Goal: Navigation & Orientation: Find specific page/section

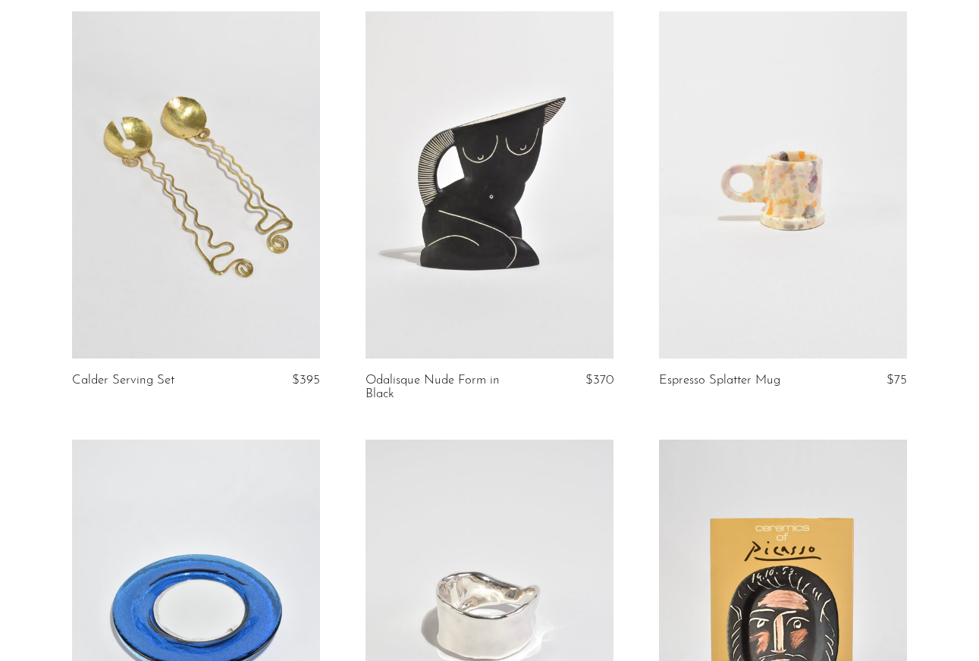
scroll to position [556, 0]
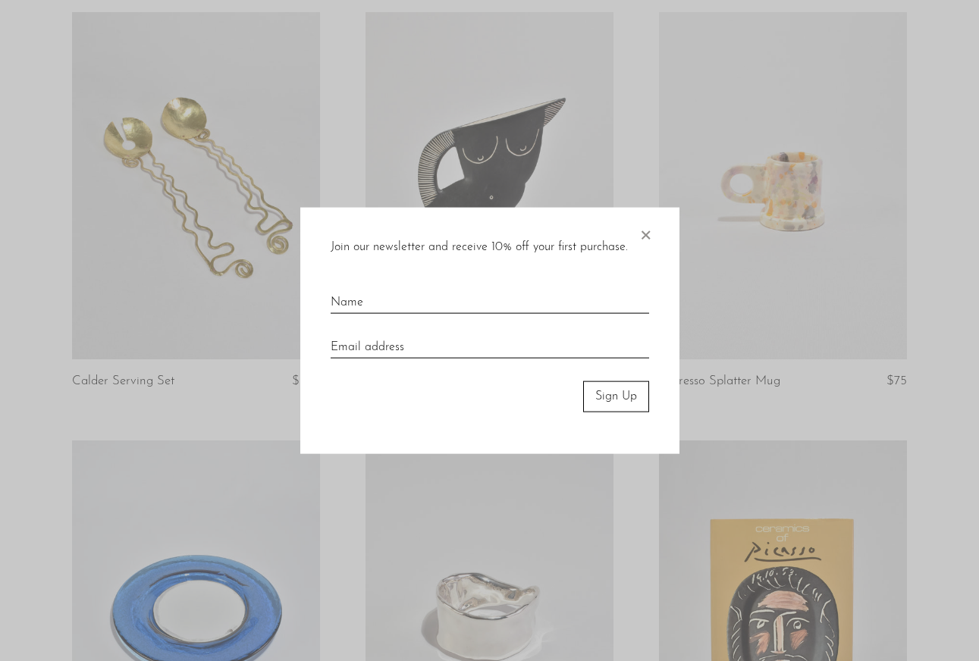
click at [663, 234] on div "Join our newsletter and receive 10% off your first purchase. × Sign Up" at bounding box center [489, 331] width 379 height 246
click at [653, 234] on div "Join our newsletter and receive 10% off your first purchase. × Sign Up" at bounding box center [489, 331] width 379 height 246
click at [643, 238] on span "×" at bounding box center [645, 232] width 15 height 49
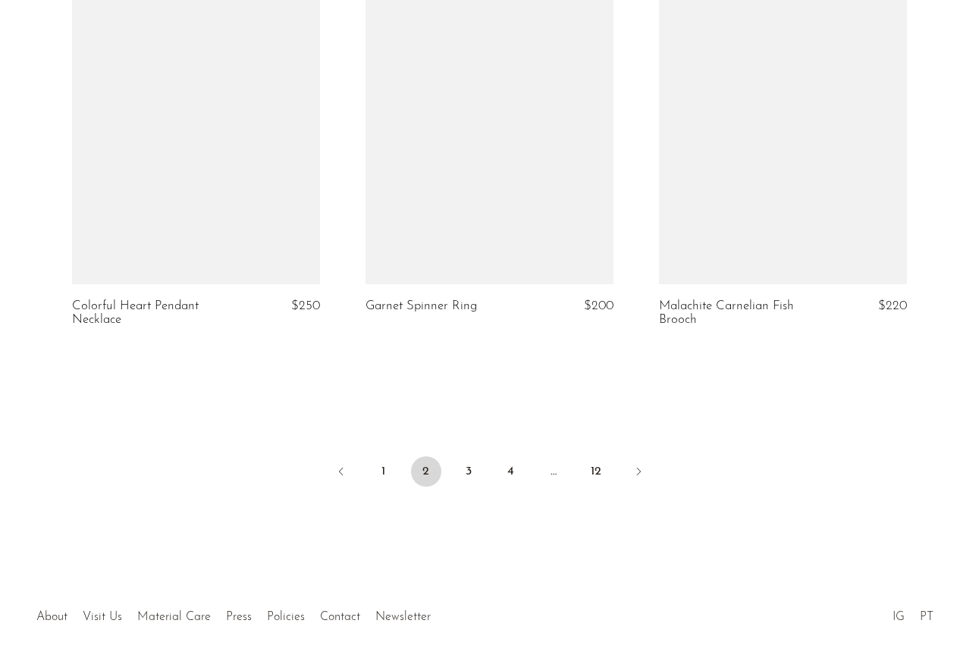
scroll to position [4916, 0]
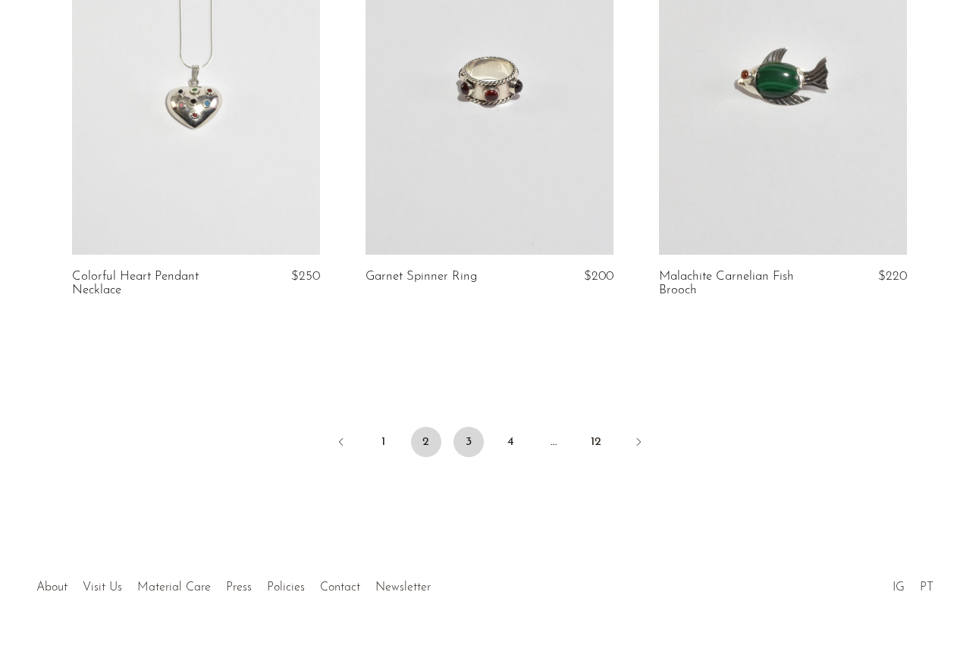
click at [461, 427] on link "3" at bounding box center [468, 442] width 30 height 30
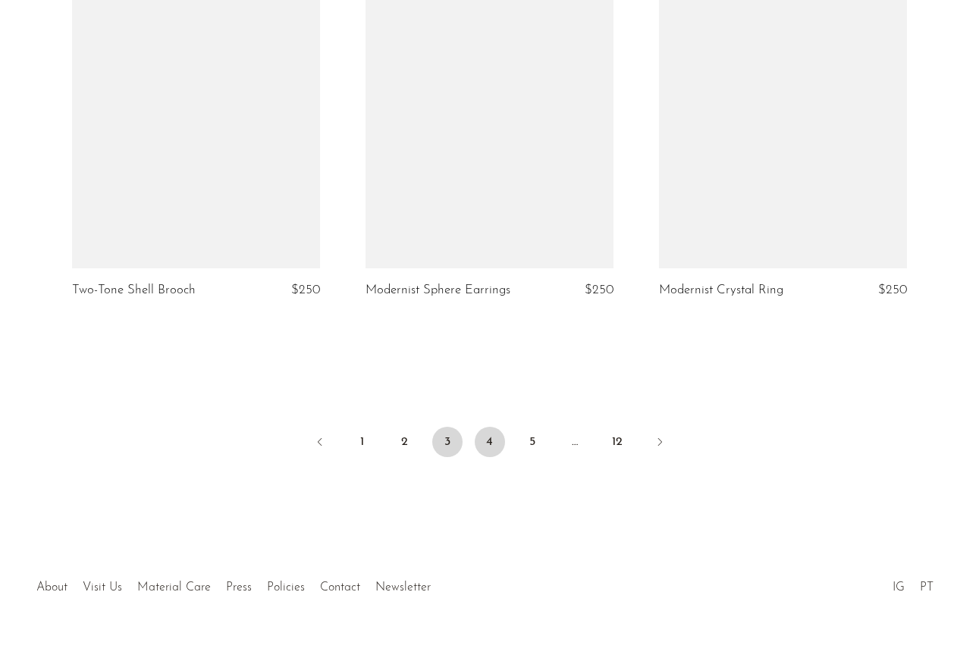
scroll to position [4887, 0]
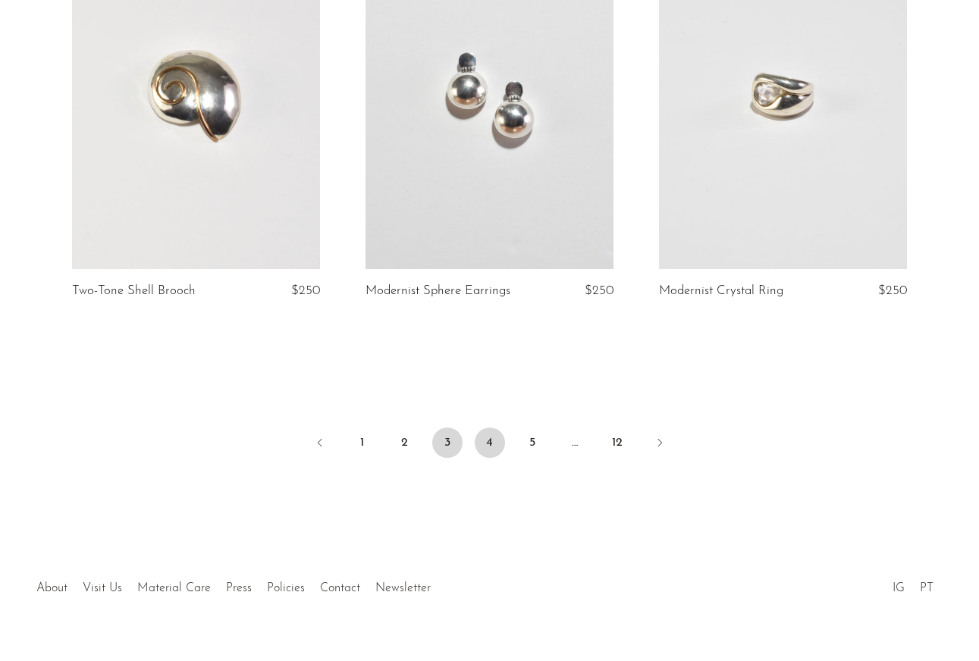
click at [487, 428] on link "4" at bounding box center [490, 443] width 30 height 30
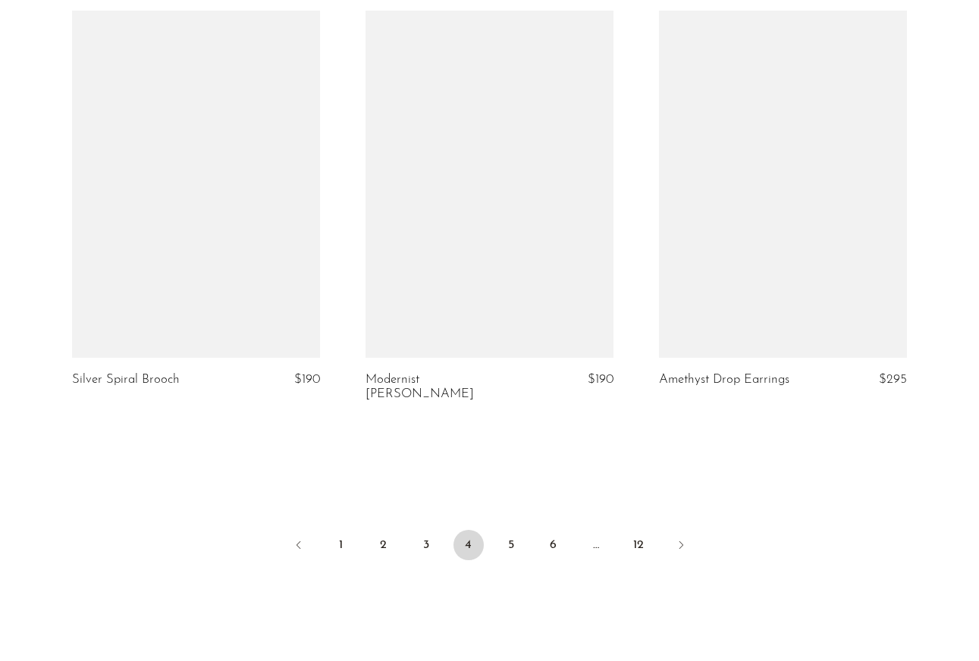
scroll to position [4802, 0]
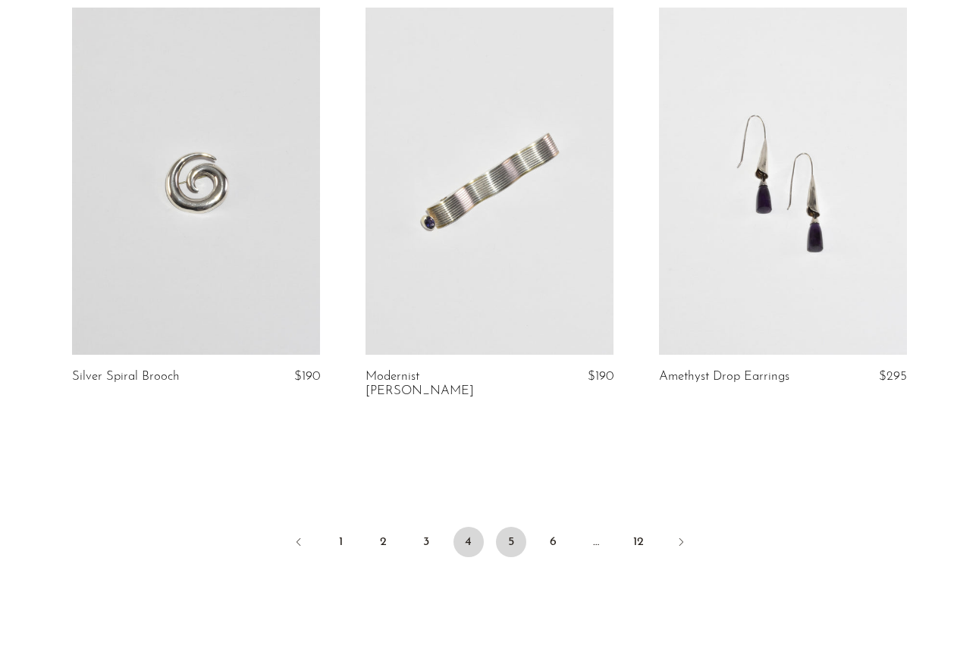
click at [514, 527] on link "5" at bounding box center [511, 542] width 30 height 30
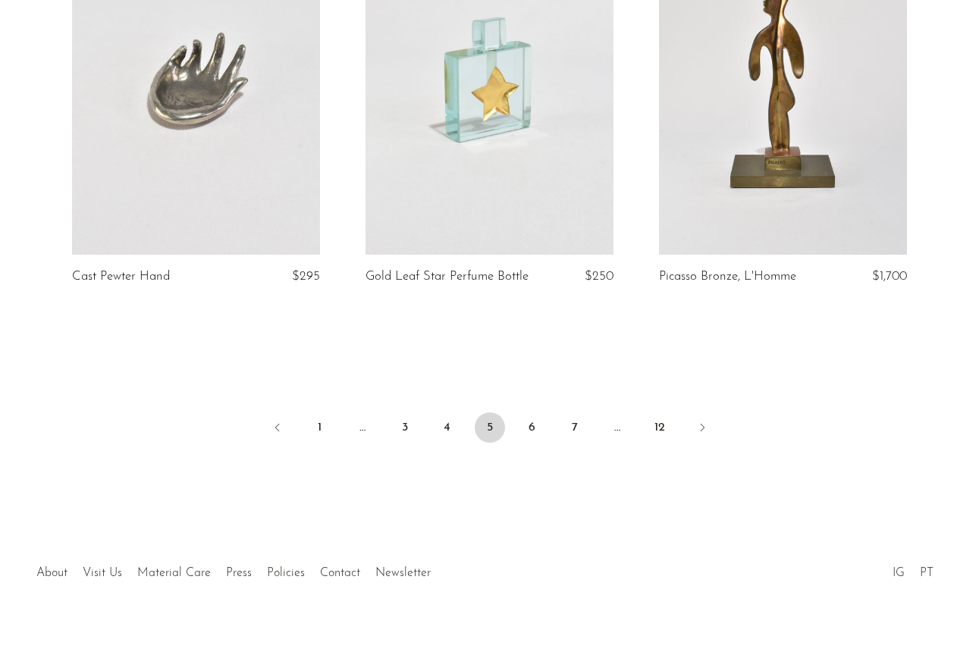
scroll to position [4849, 0]
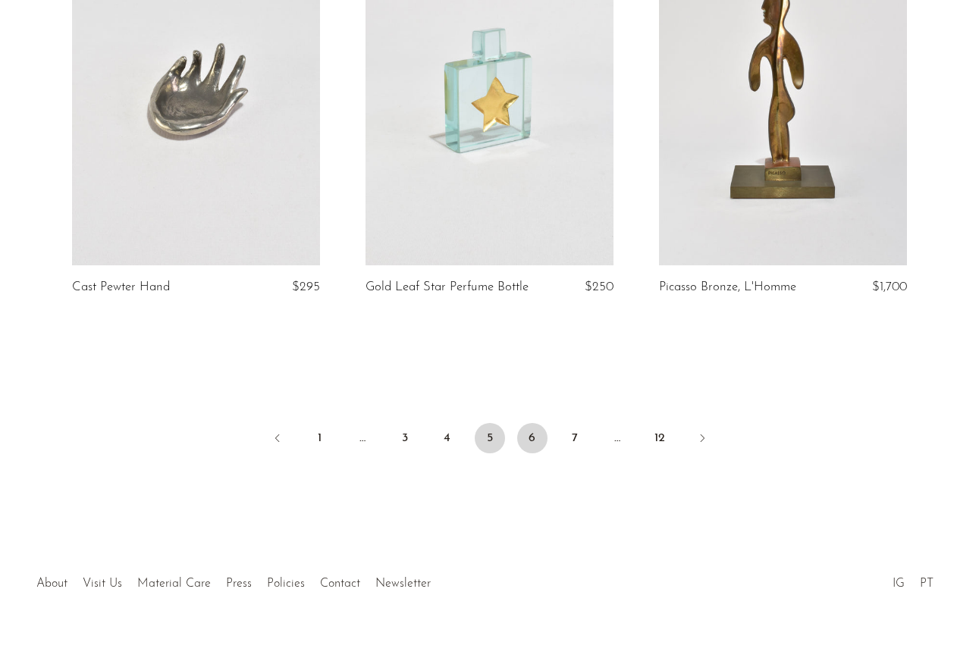
click at [519, 453] on link "6" at bounding box center [532, 438] width 30 height 30
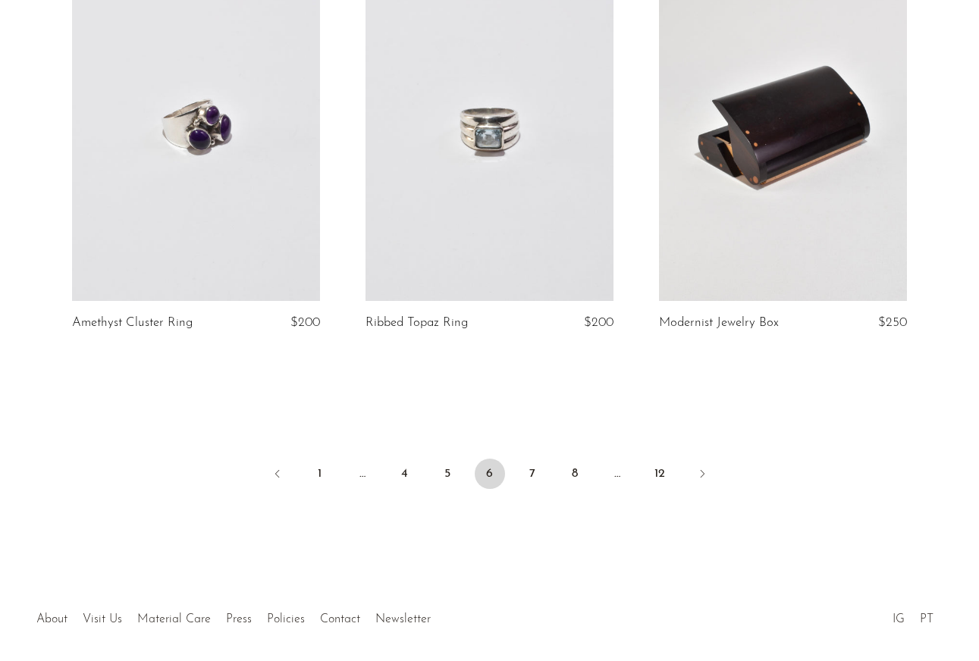
scroll to position [4888, 0]
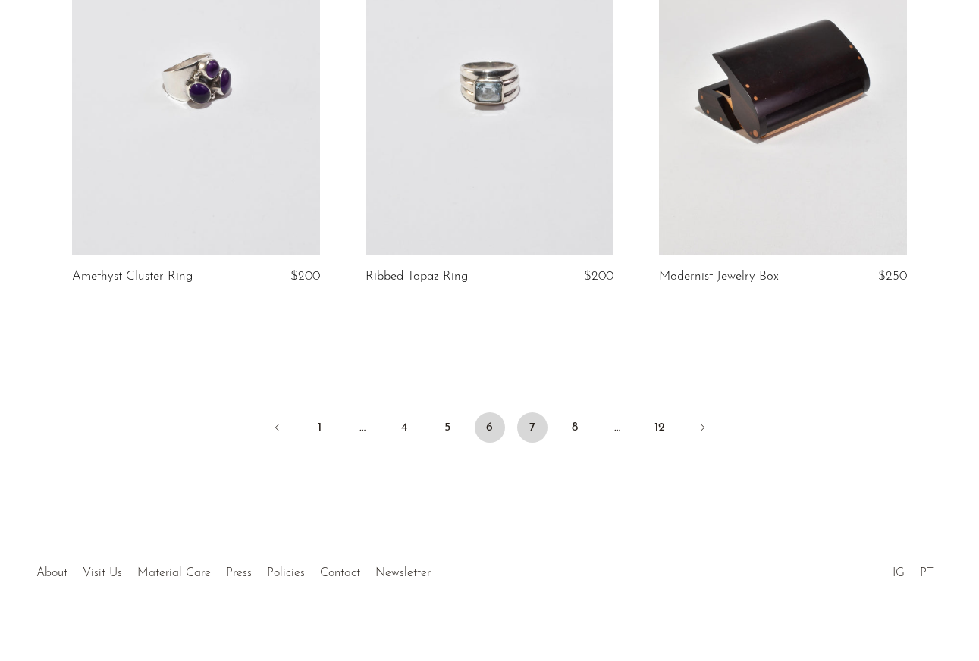
click at [530, 425] on link "7" at bounding box center [532, 427] width 30 height 30
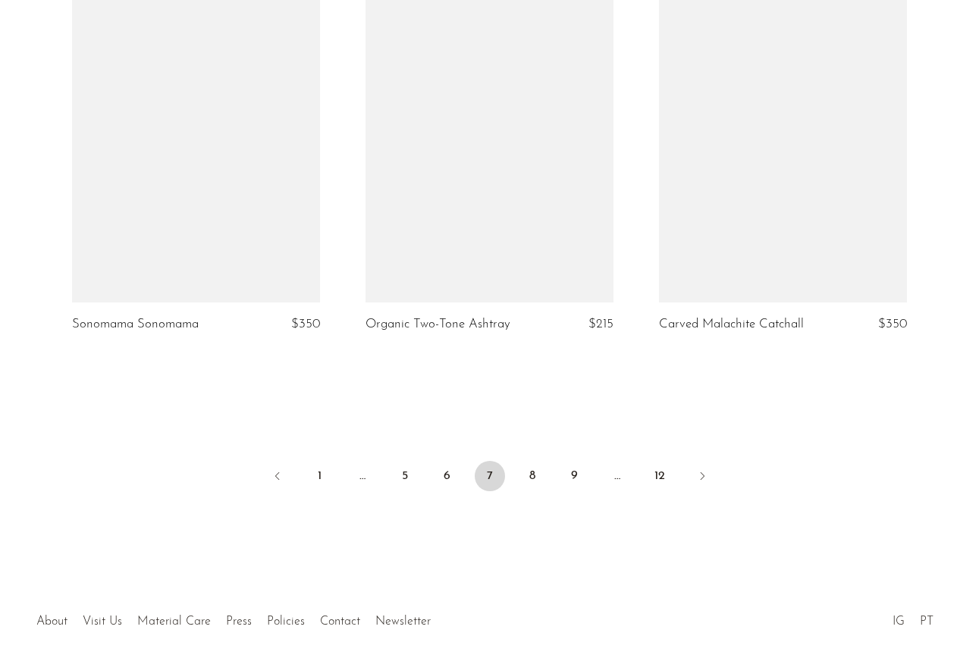
scroll to position [4832, 0]
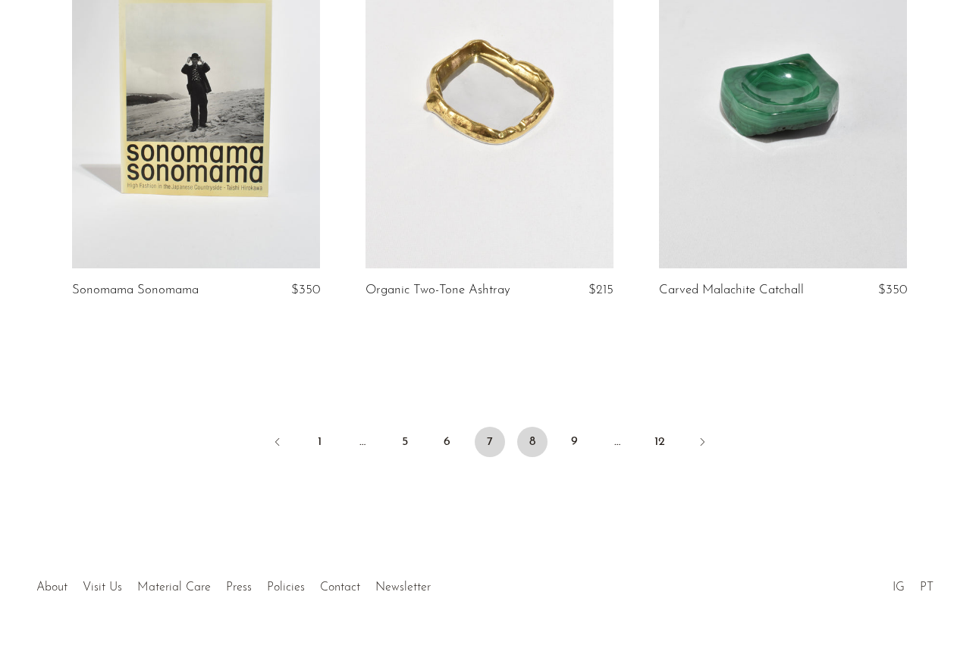
click at [523, 427] on link "8" at bounding box center [532, 442] width 30 height 30
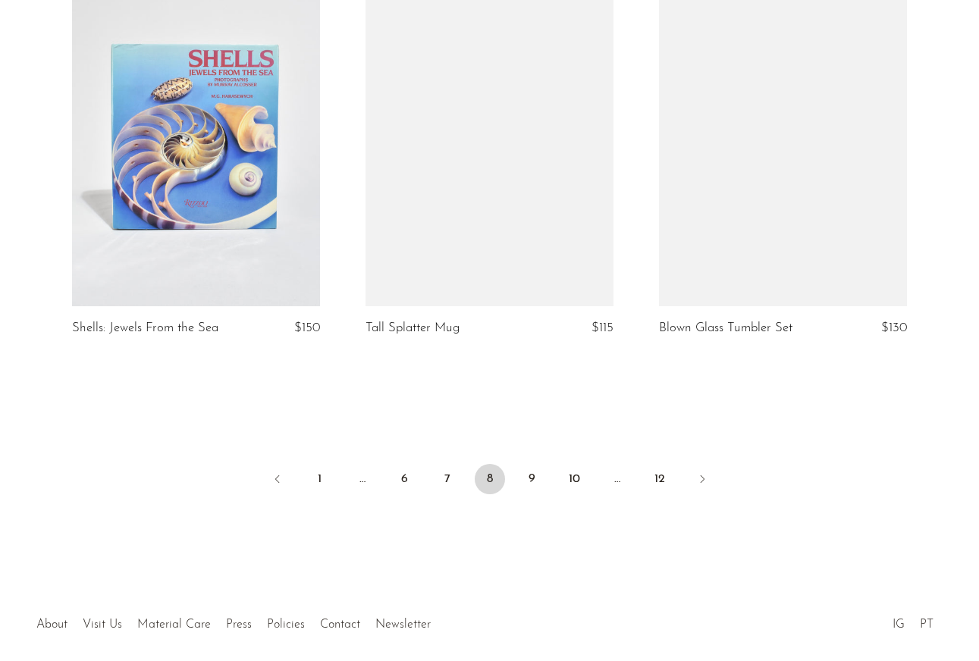
scroll to position [4822, 0]
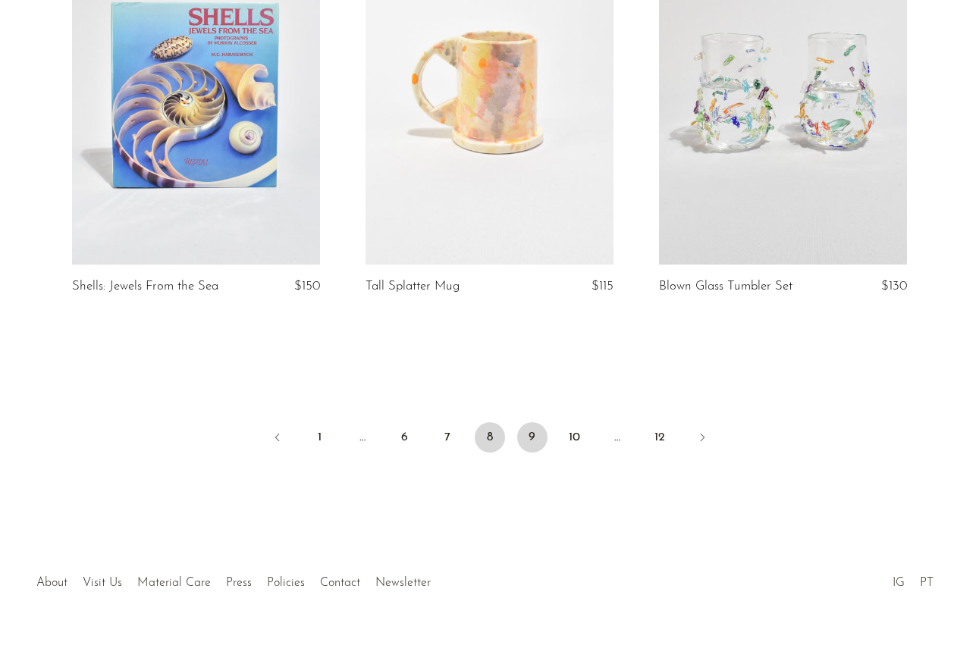
click at [526, 453] on link "9" at bounding box center [532, 437] width 30 height 30
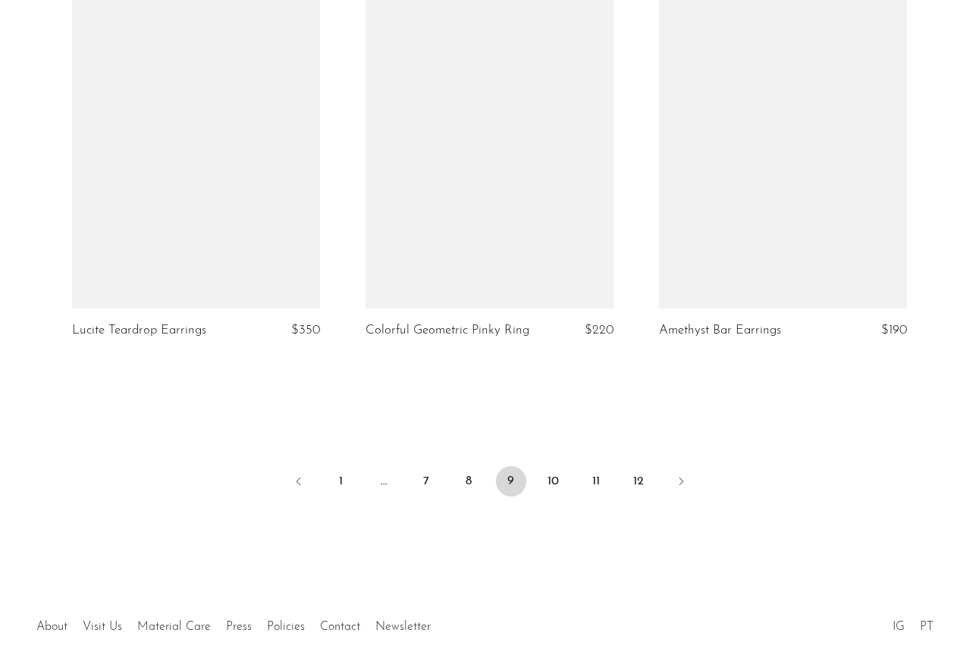
scroll to position [4860, 0]
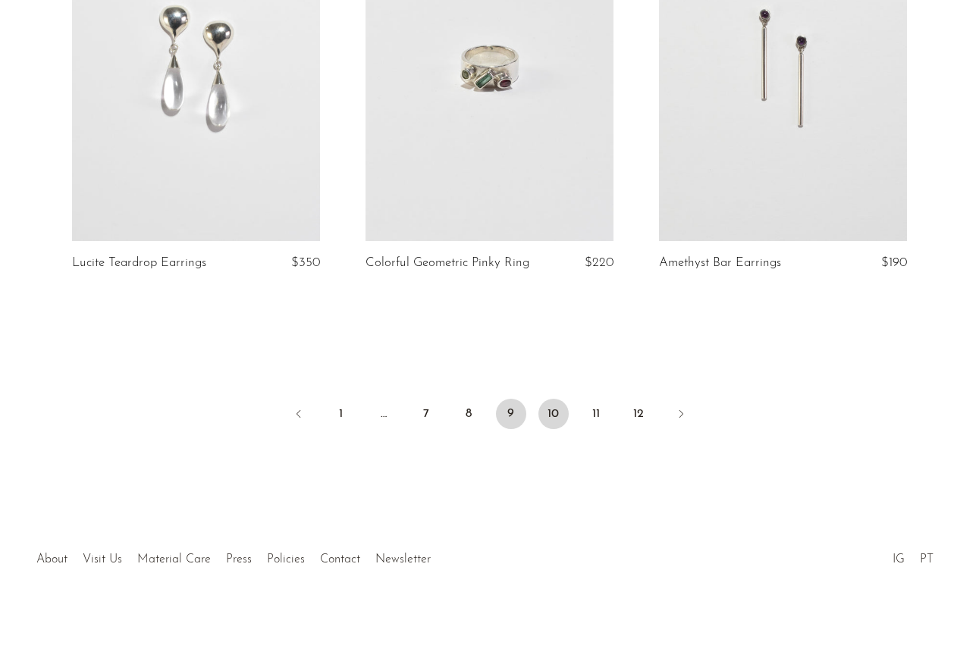
click at [556, 420] on link "10" at bounding box center [553, 414] width 30 height 30
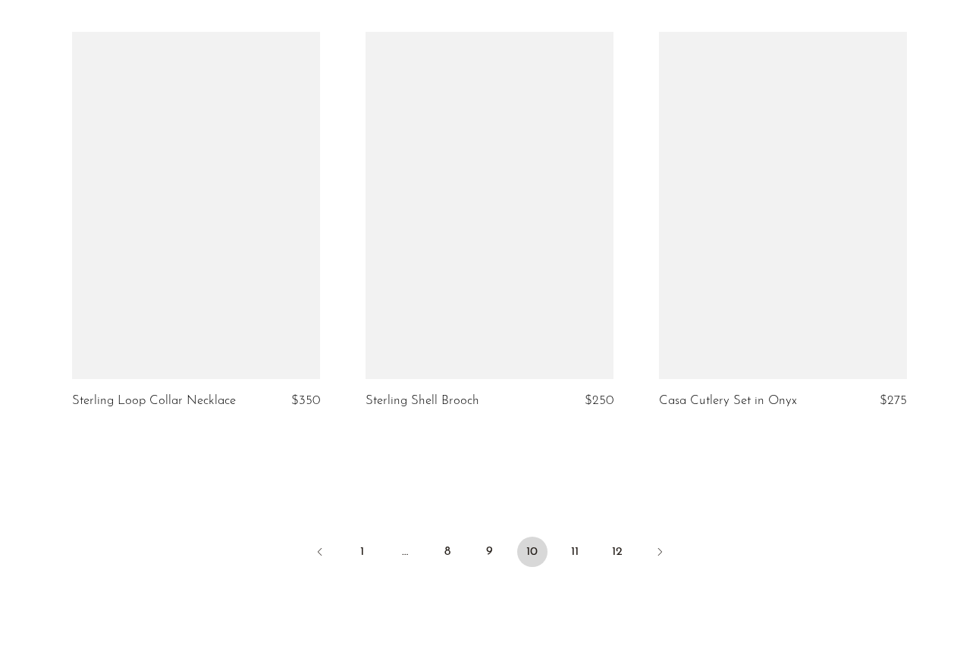
scroll to position [4888, 0]
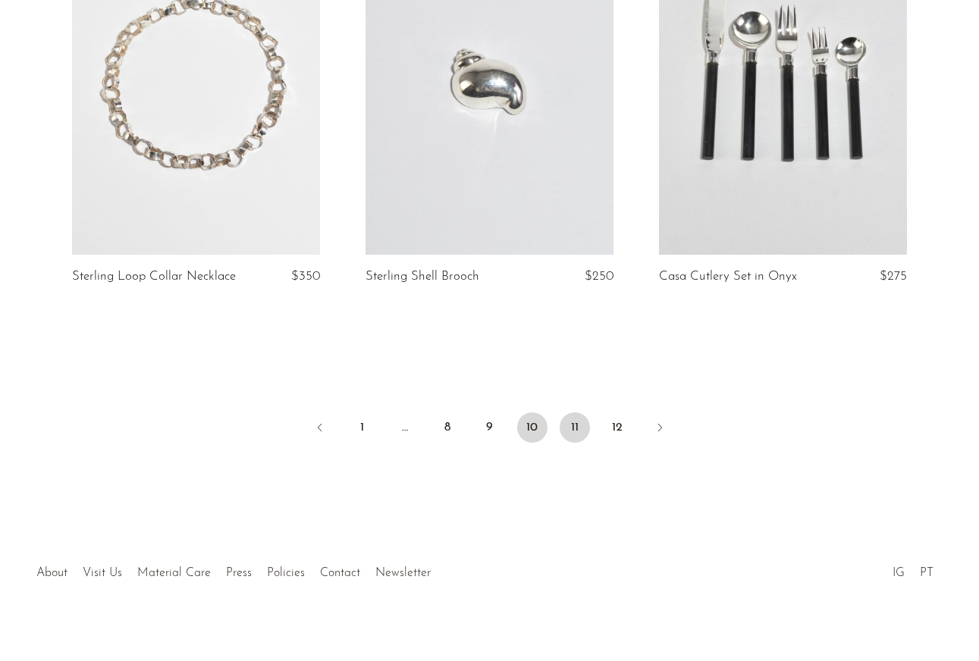
click at [569, 414] on link "11" at bounding box center [574, 427] width 30 height 30
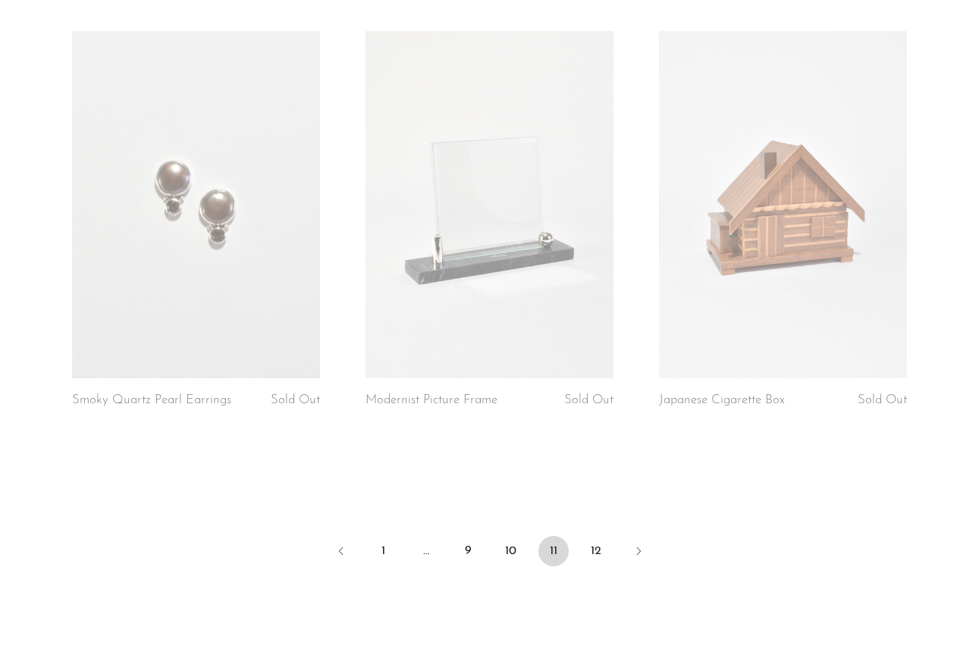
scroll to position [4846, 0]
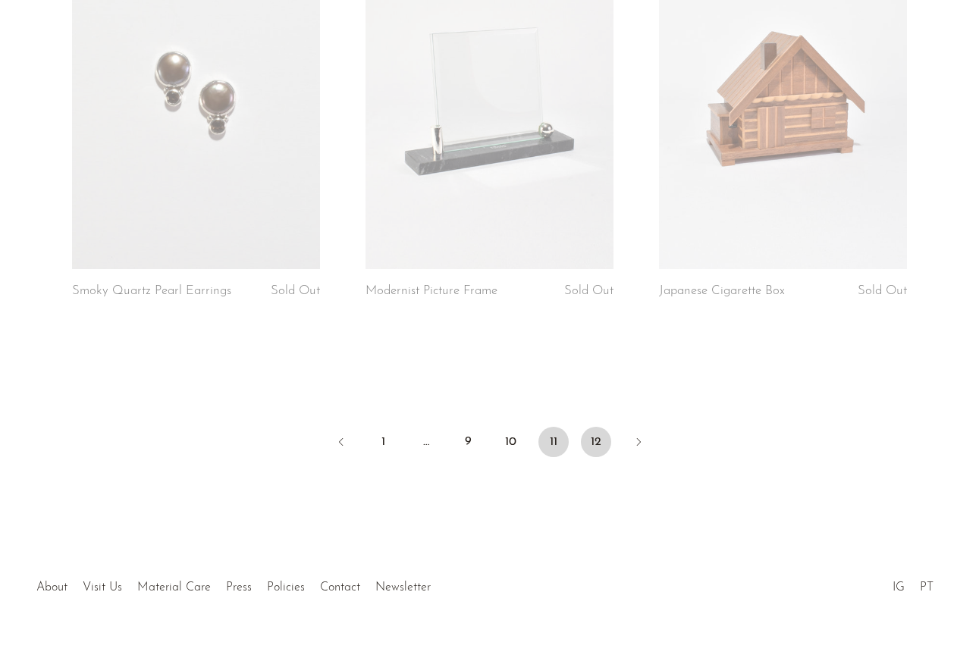
click at [591, 427] on link "12" at bounding box center [596, 442] width 30 height 30
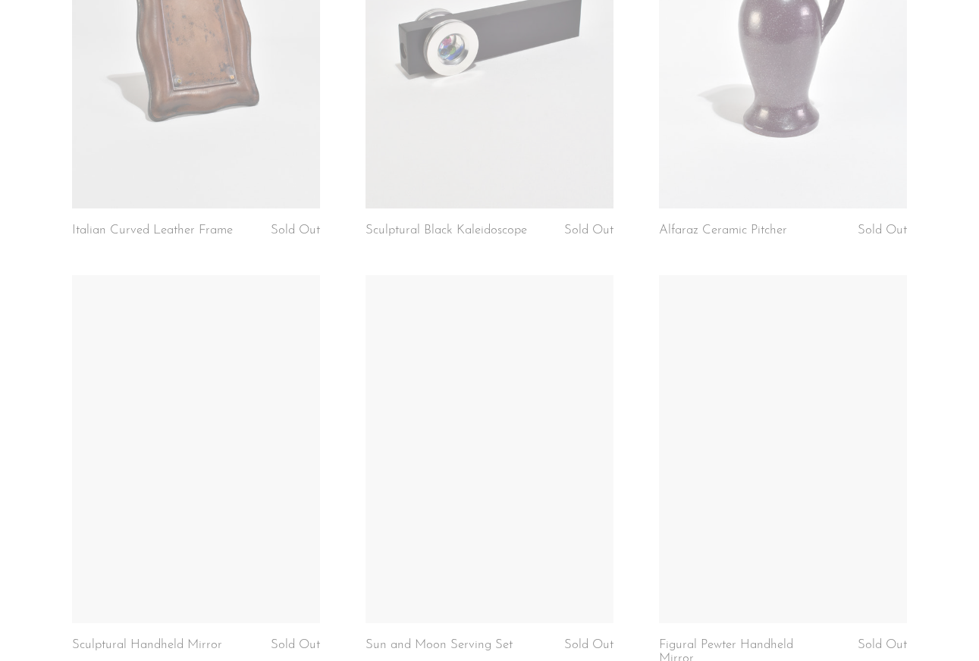
scroll to position [706, 0]
